Goal: Information Seeking & Learning: Check status

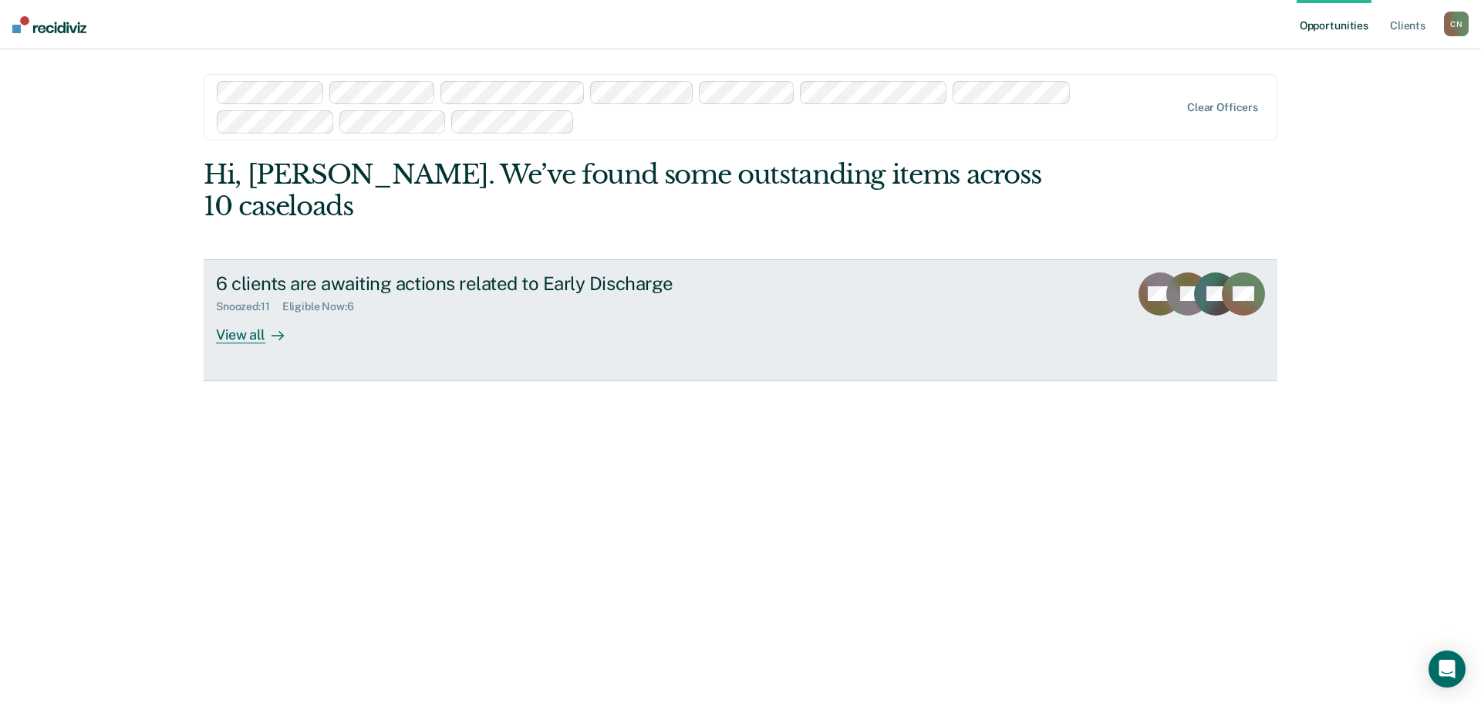
click at [468, 294] on div "Snoozed : 11 Eligible Now : 6" at bounding box center [487, 303] width 542 height 19
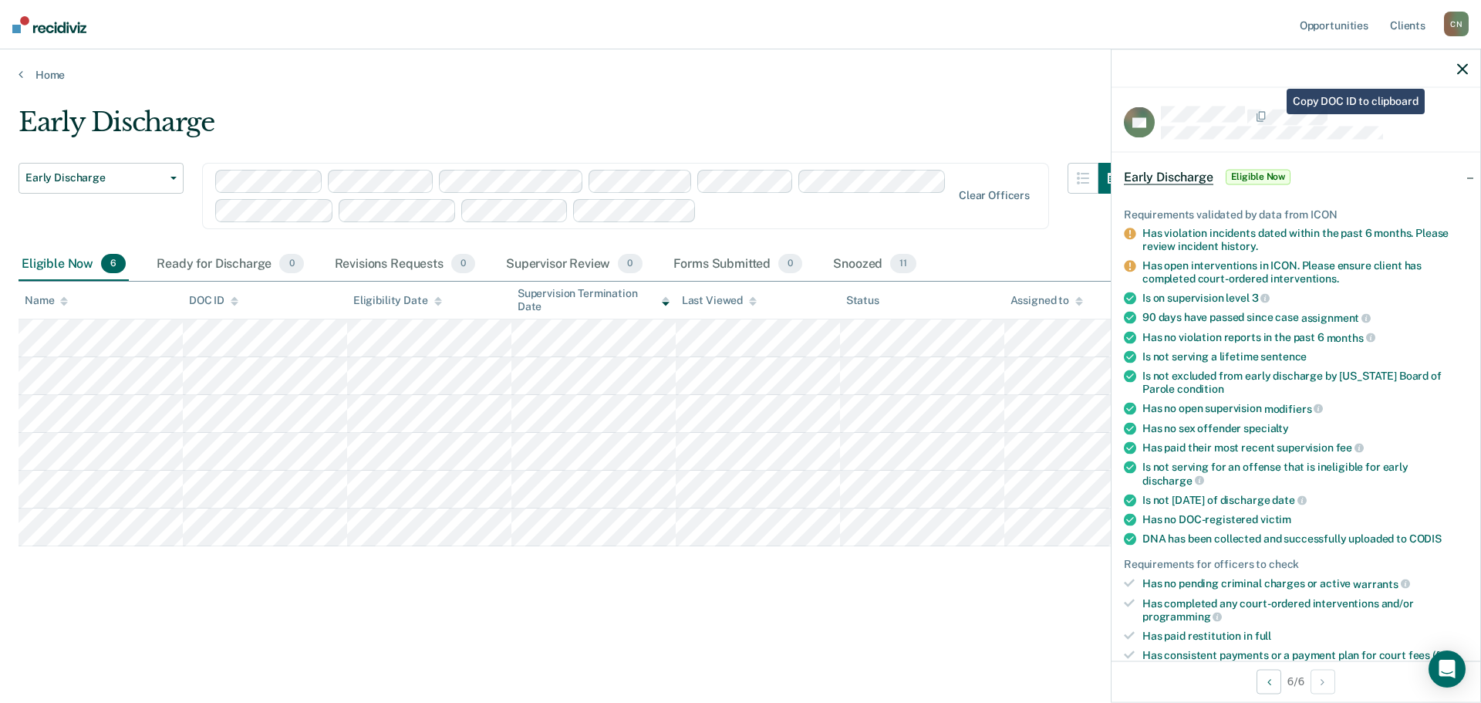
drag, startPoint x: 1243, startPoint y: 139, endPoint x: 1376, endPoint y: 174, distance: 137.4
click at [1376, 174] on div "Early Discharge Eligible Now" at bounding box center [1296, 176] width 369 height 49
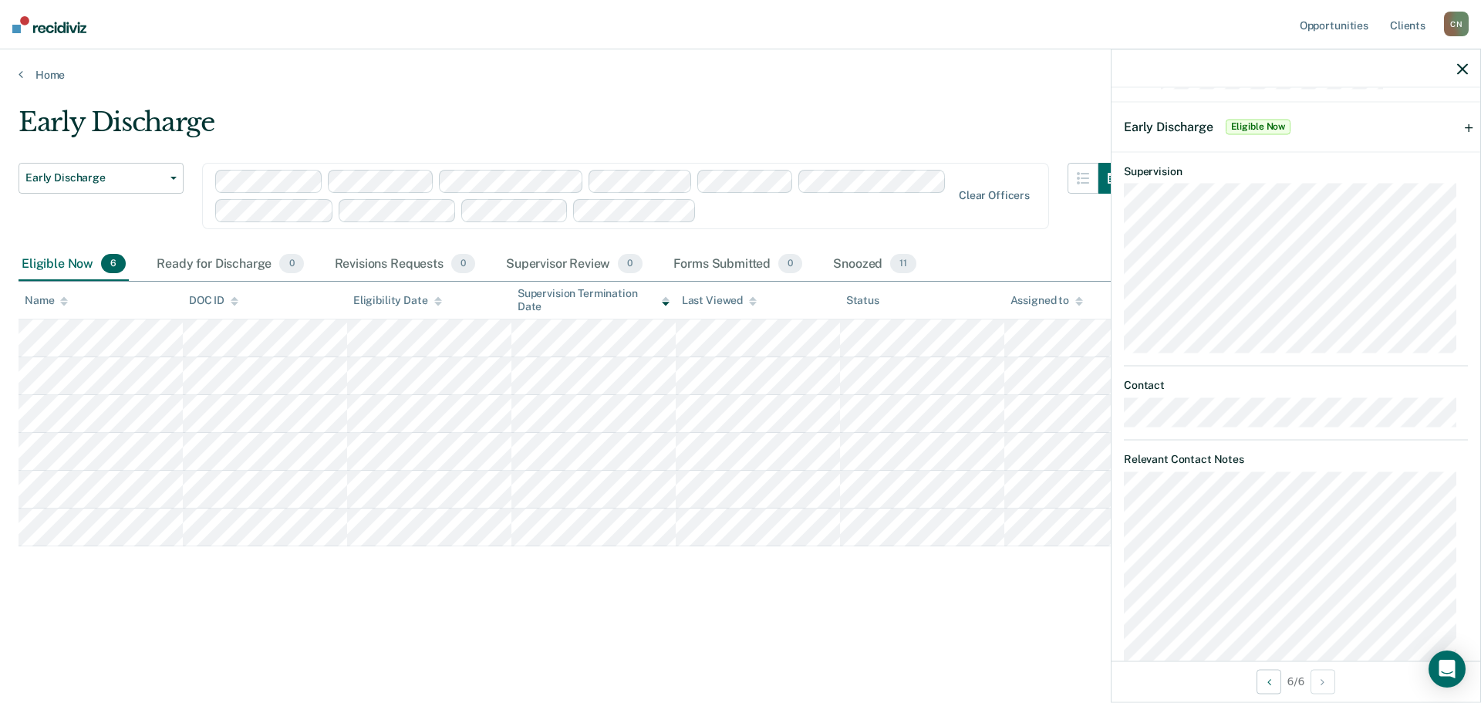
scroll to position [77, 0]
